Goal: Task Accomplishment & Management: Use online tool/utility

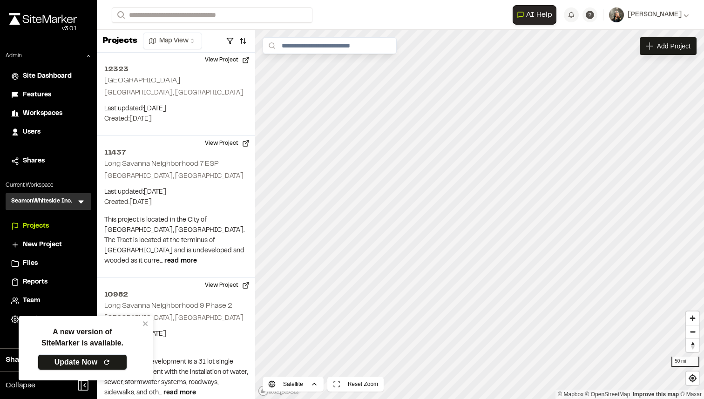
click at [89, 360] on link "Update Now" at bounding box center [82, 362] width 89 height 16
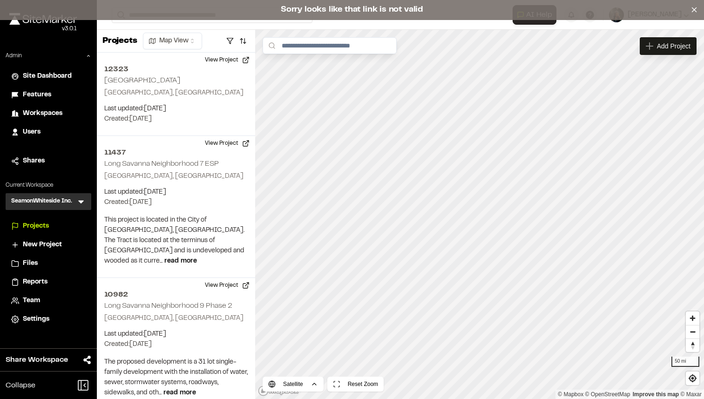
click at [204, 9] on div "Sorry looks like that link is not valid" at bounding box center [352, 10] width 704 height 20
